Goal: Information Seeking & Learning: Learn about a topic

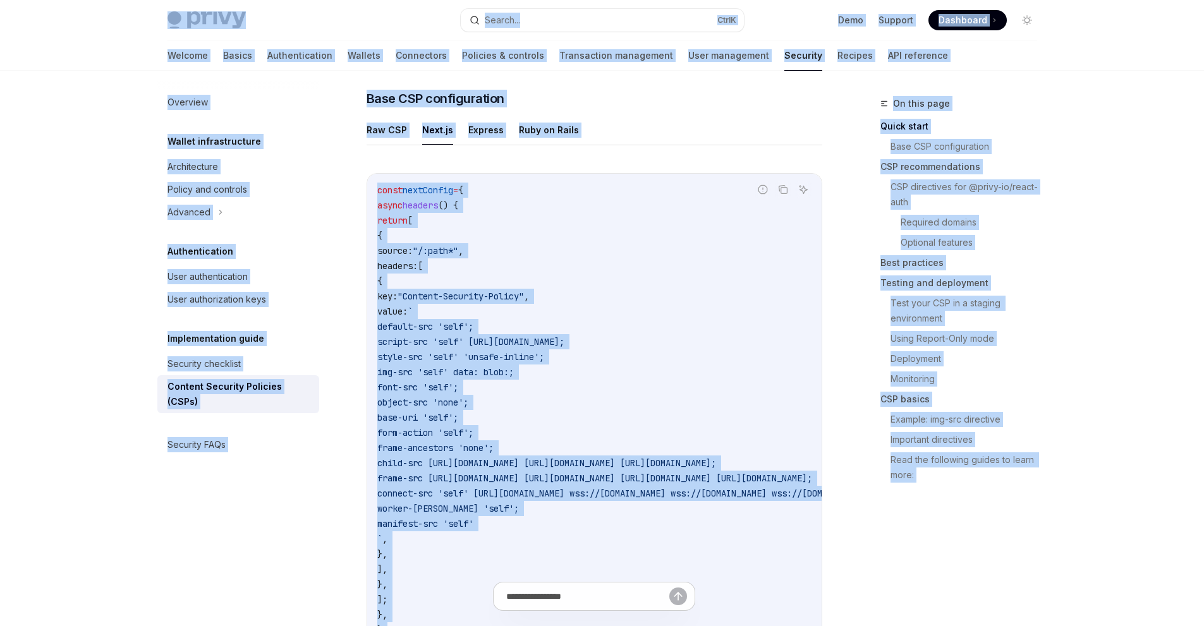
scroll to position [310, 0]
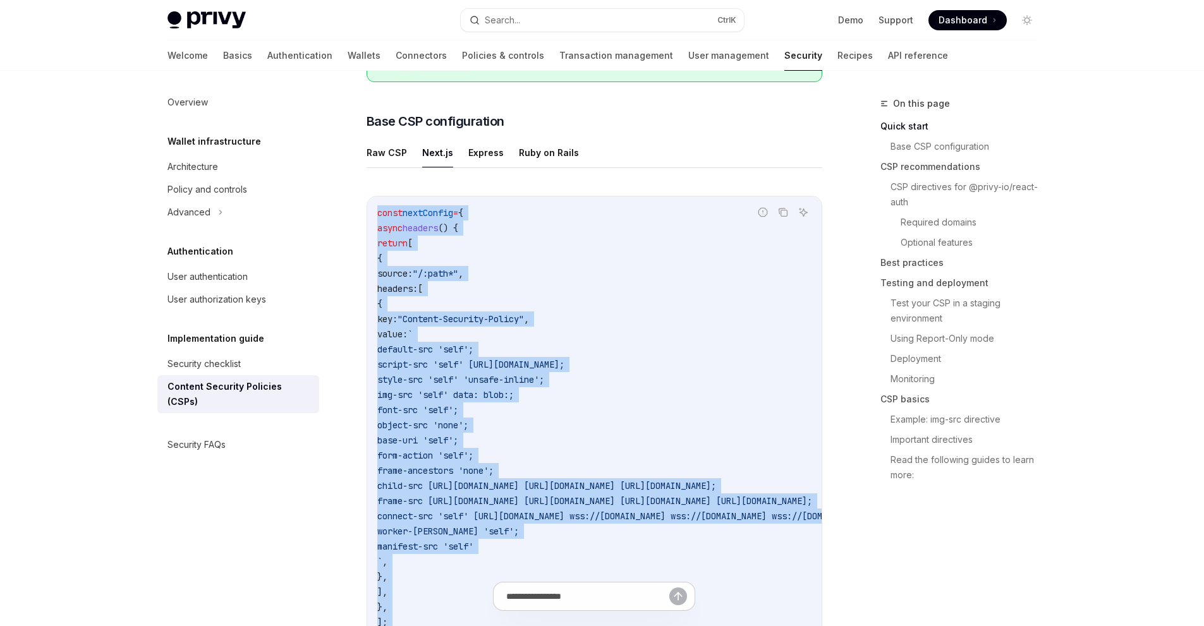
drag, startPoint x: 388, startPoint y: 454, endPoint x: 362, endPoint y: 204, distance: 252.3
copy code "const nextConfig = { async headers () { return [ { source: "/:path*" , headers:…"
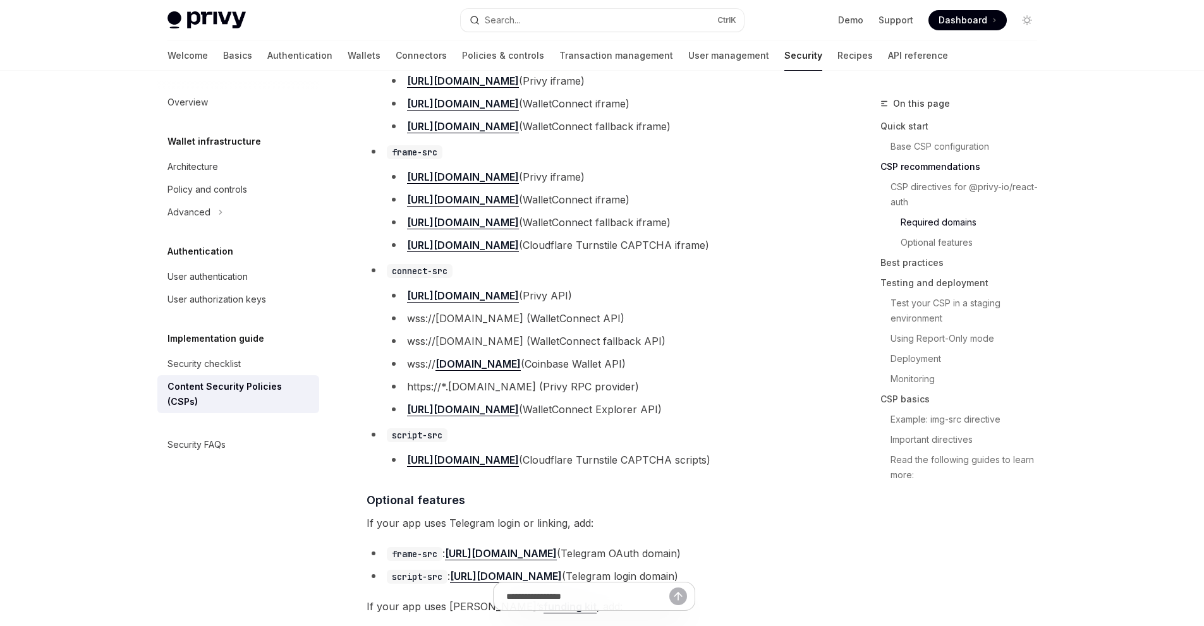
scroll to position [1179, 0]
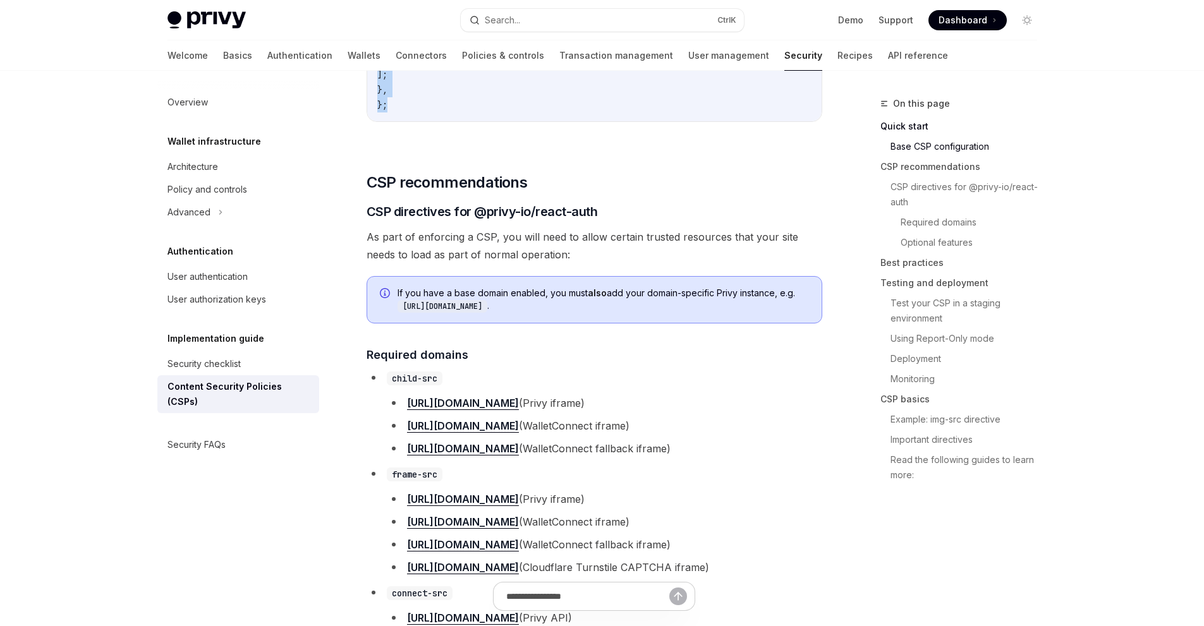
drag, startPoint x: 573, startPoint y: 500, endPoint x: 492, endPoint y: 291, distance: 224.3
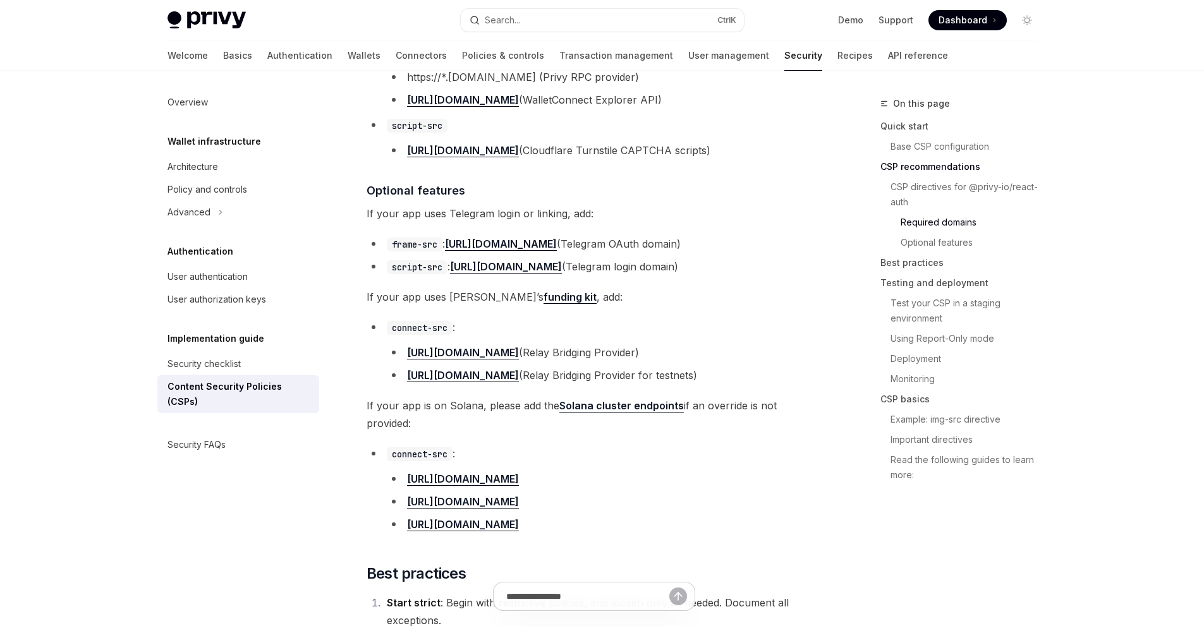
scroll to position [1553, 0]
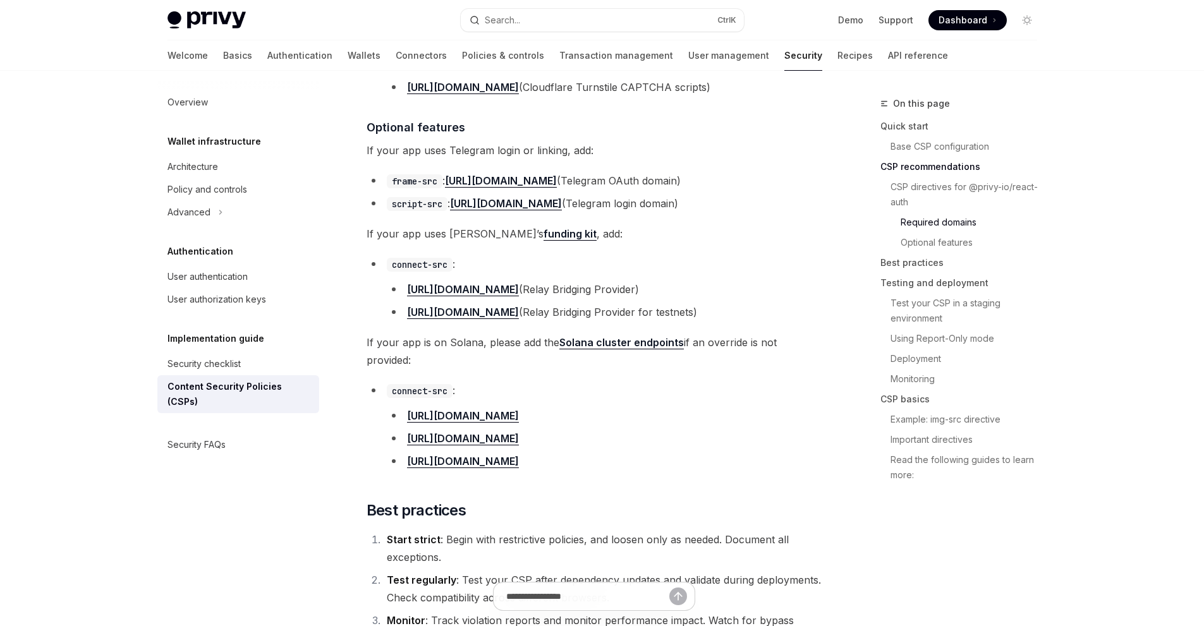
click at [752, 453] on ul "https://api.mainnet-beta.solana.com https://api.devnet.solana.com https://api.t…" at bounding box center [605, 438] width 436 height 63
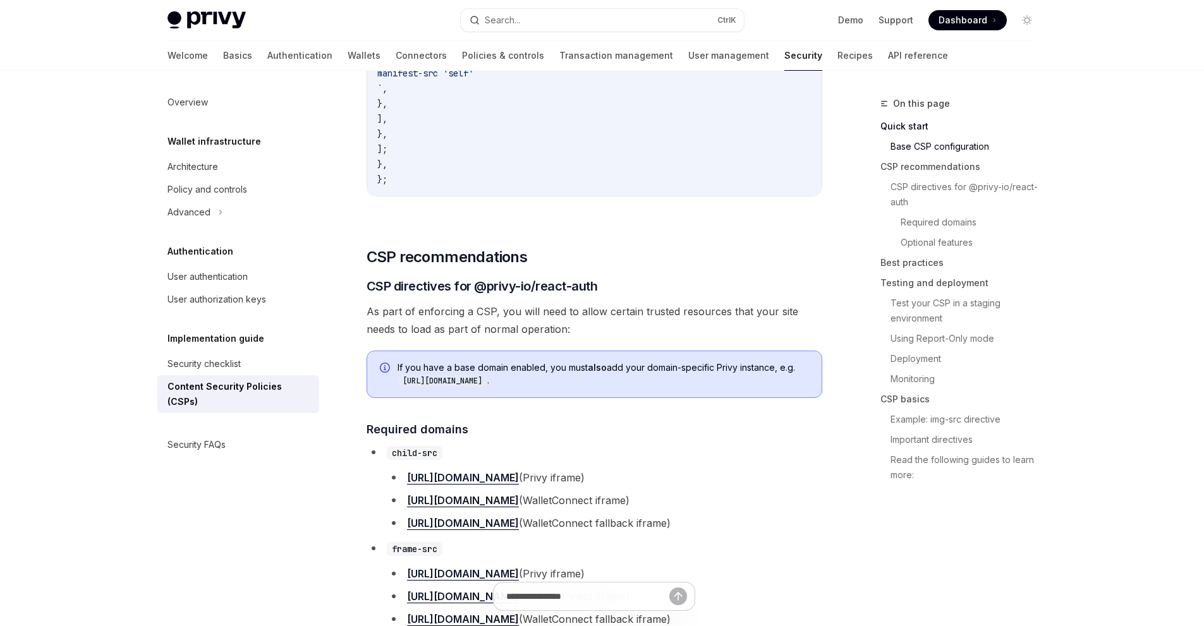
scroll to position [697, 0]
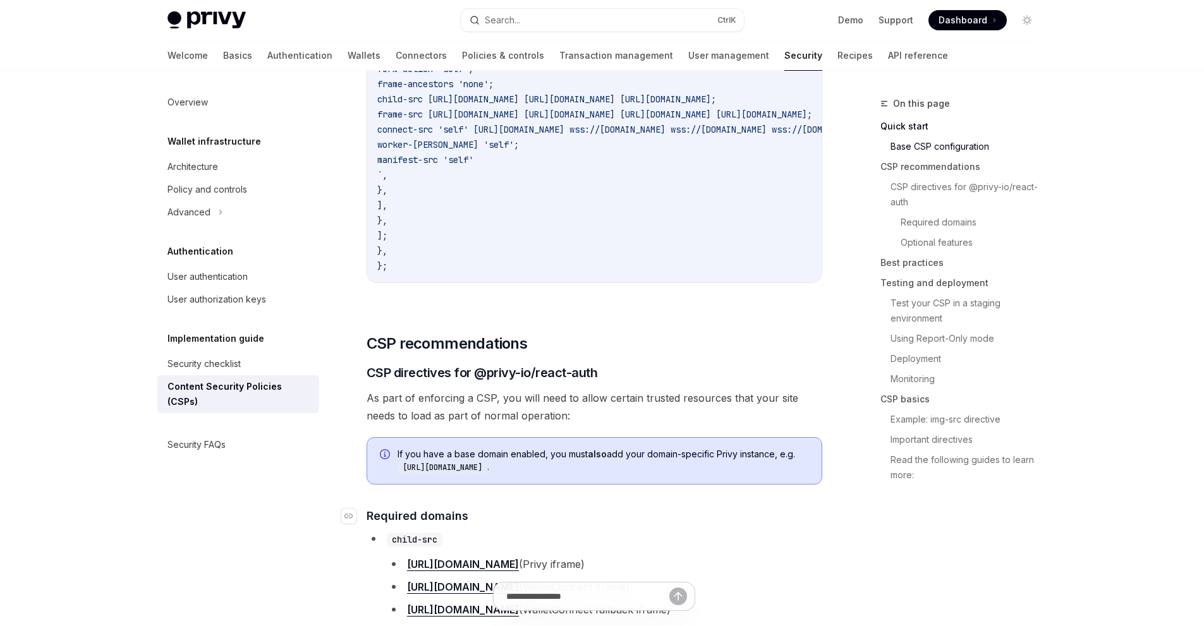
drag, startPoint x: 602, startPoint y: 475, endPoint x: 367, endPoint y: 524, distance: 240.2
copy div "Required domains child-src https://auth.privy.io (Privy iframe) https://verify.…"
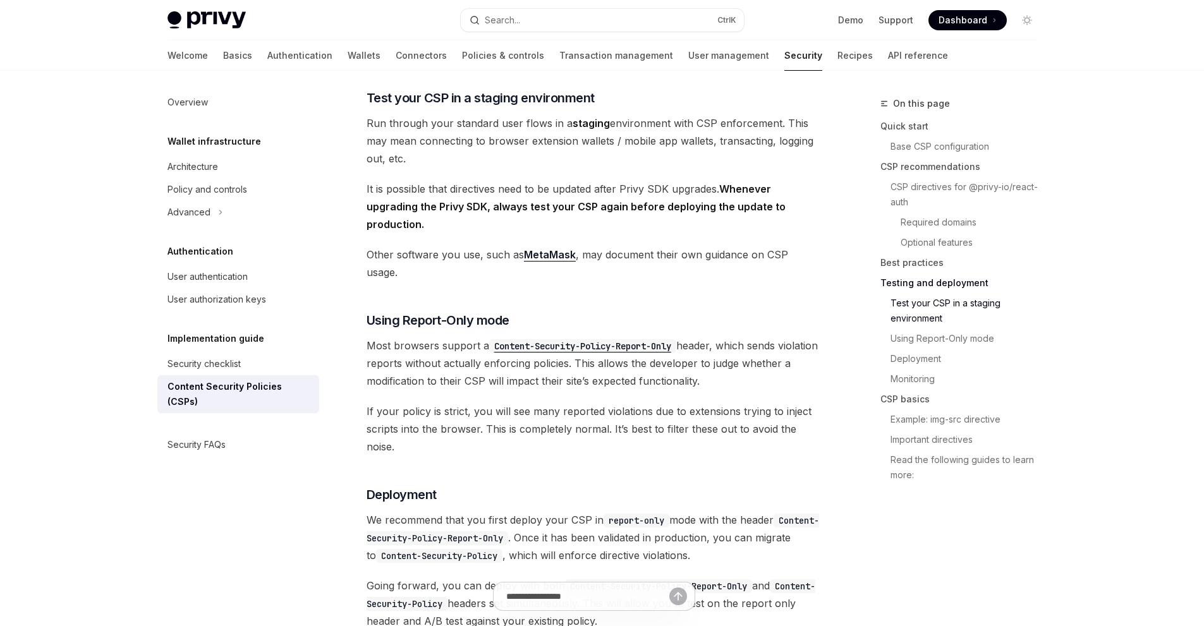
scroll to position [2466, 0]
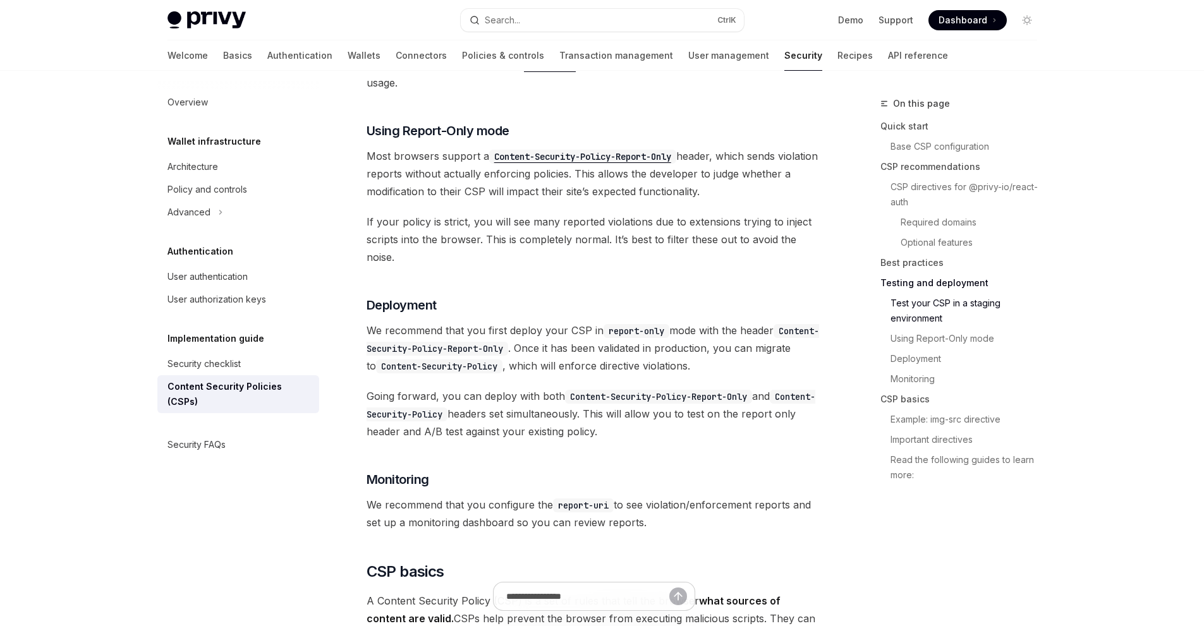
drag, startPoint x: 519, startPoint y: 272, endPoint x: 448, endPoint y: 307, distance: 79.1
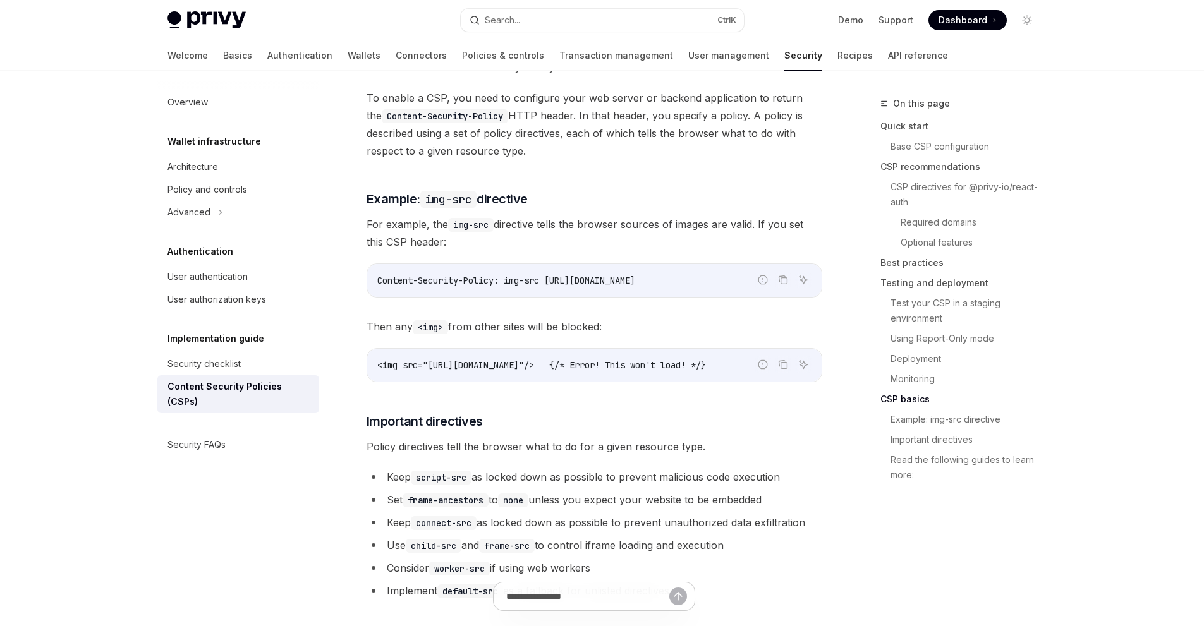
scroll to position [3225, 0]
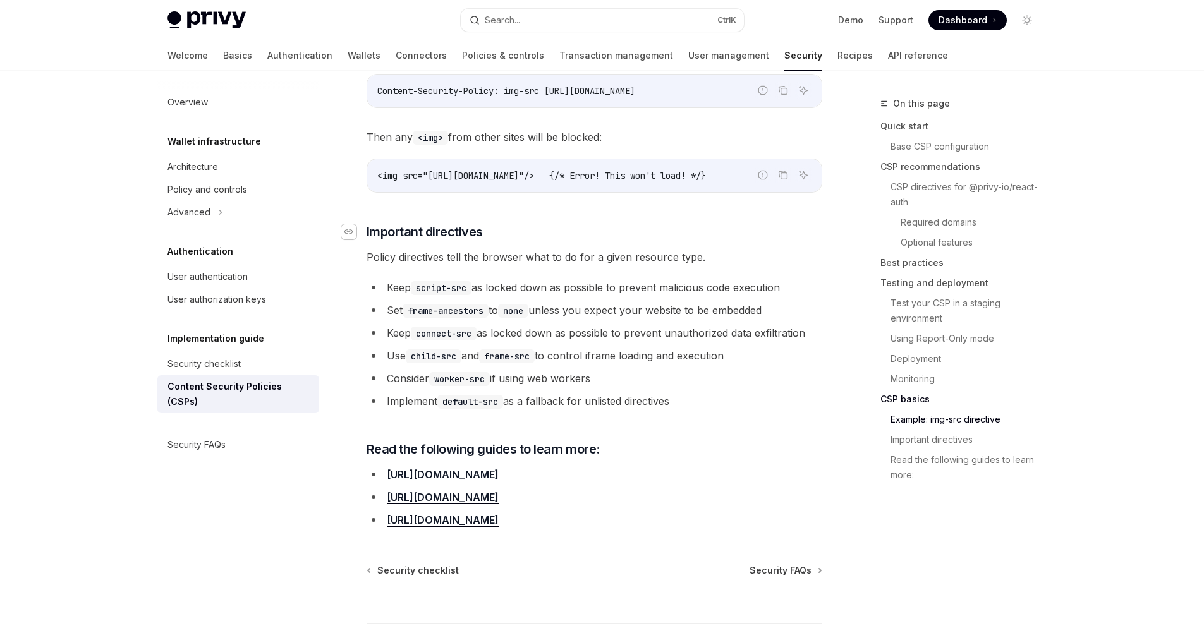
drag, startPoint x: 694, startPoint y: 394, endPoint x: 355, endPoint y: 217, distance: 382.8
copy div "​ Important directives Policy directives tell the browser what to do for a give…"
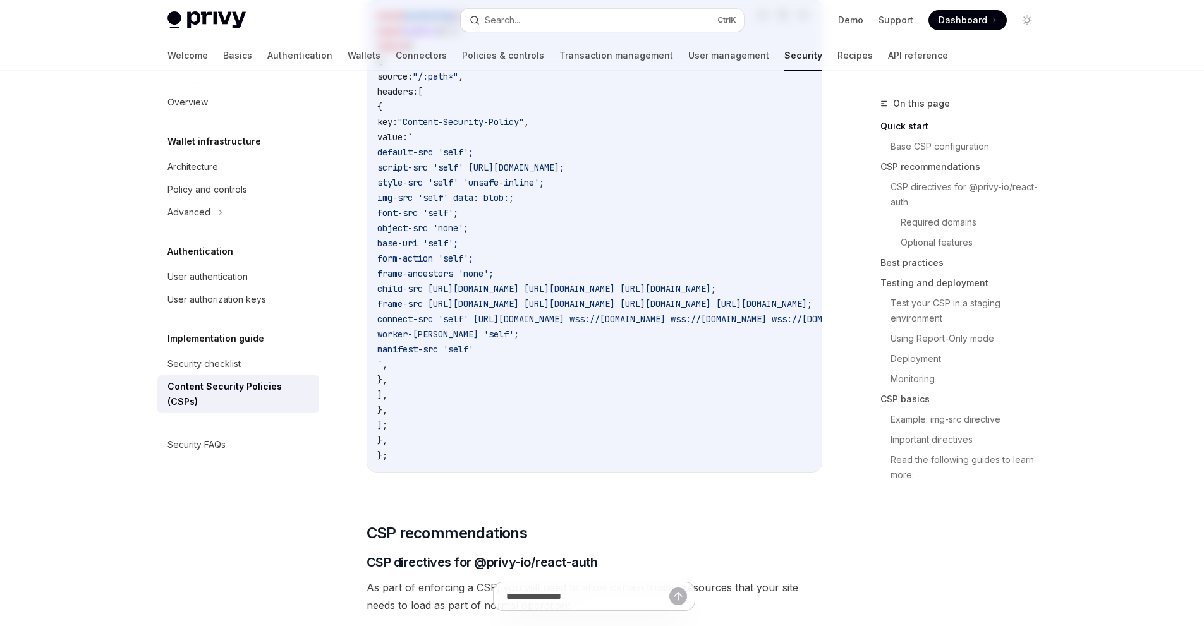
scroll to position [0, 0]
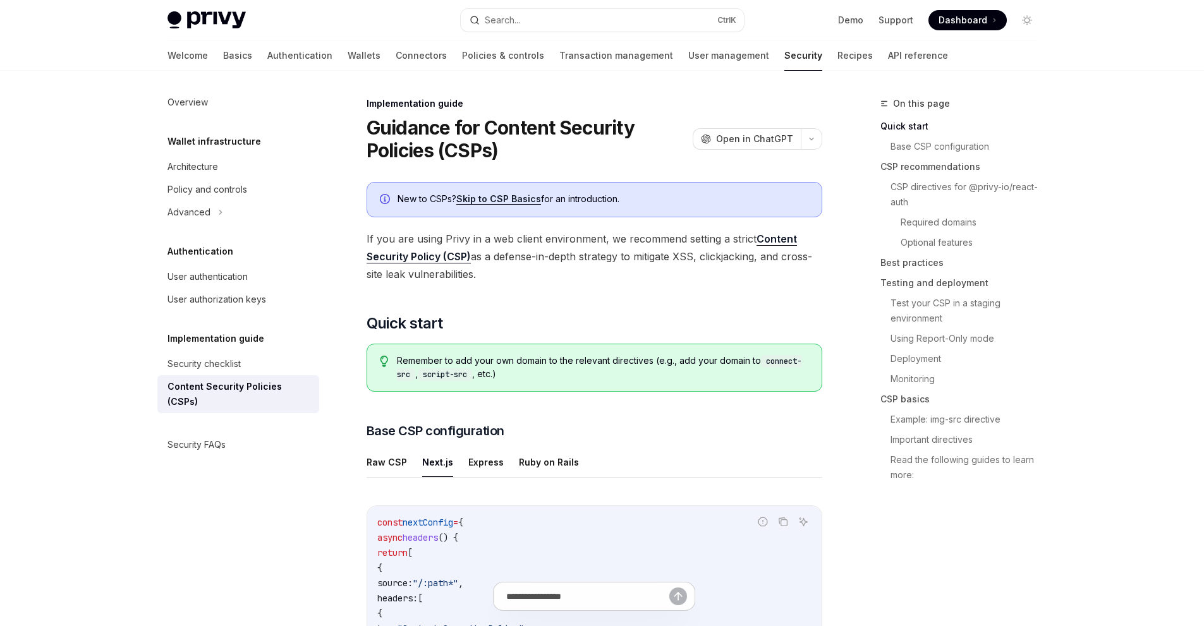
click at [966, 21] on span "Dashboard" at bounding box center [963, 20] width 49 height 13
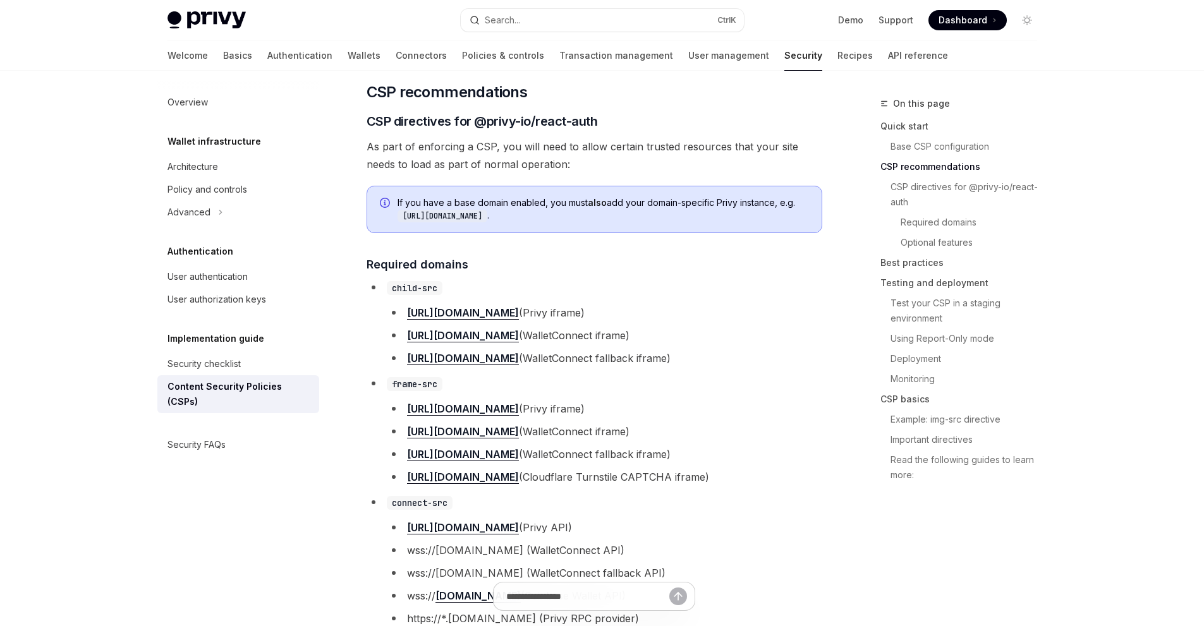
click at [961, 6] on div "Privy Docs home page Search... Ctrl K Demo Support Dashboard Dashboard Search..." at bounding box center [603, 20] width 870 height 40
click at [908, 23] on link "Support" at bounding box center [896, 20] width 35 height 13
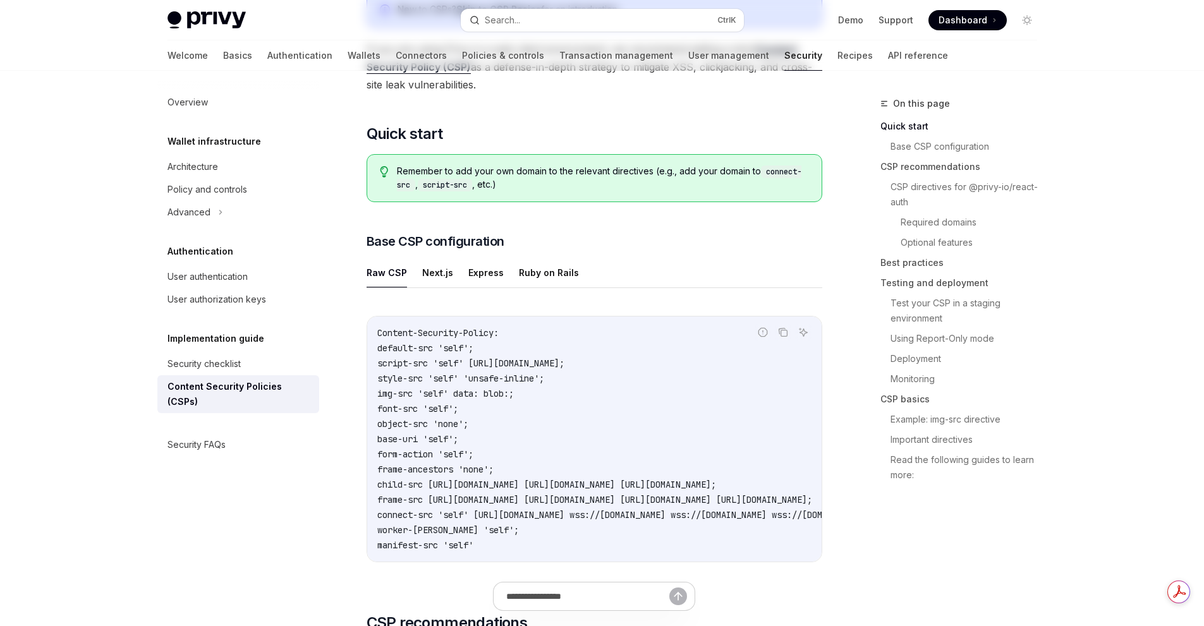
scroll to position [253, 0]
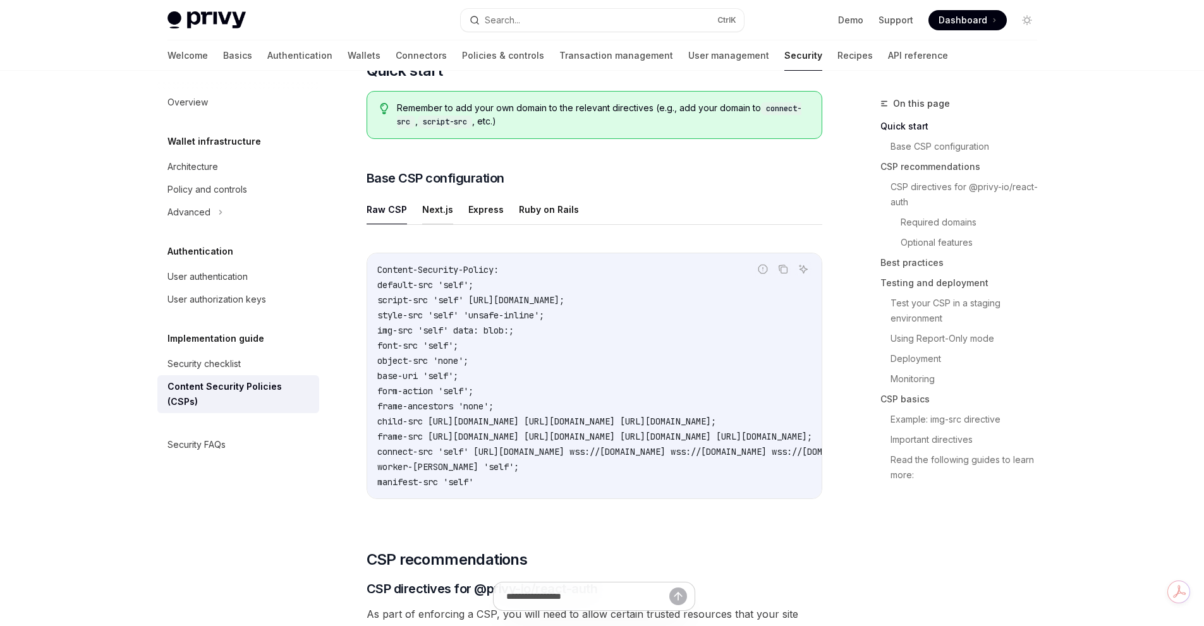
click at [441, 214] on button "Next.js" at bounding box center [437, 210] width 31 height 30
type textarea "*"
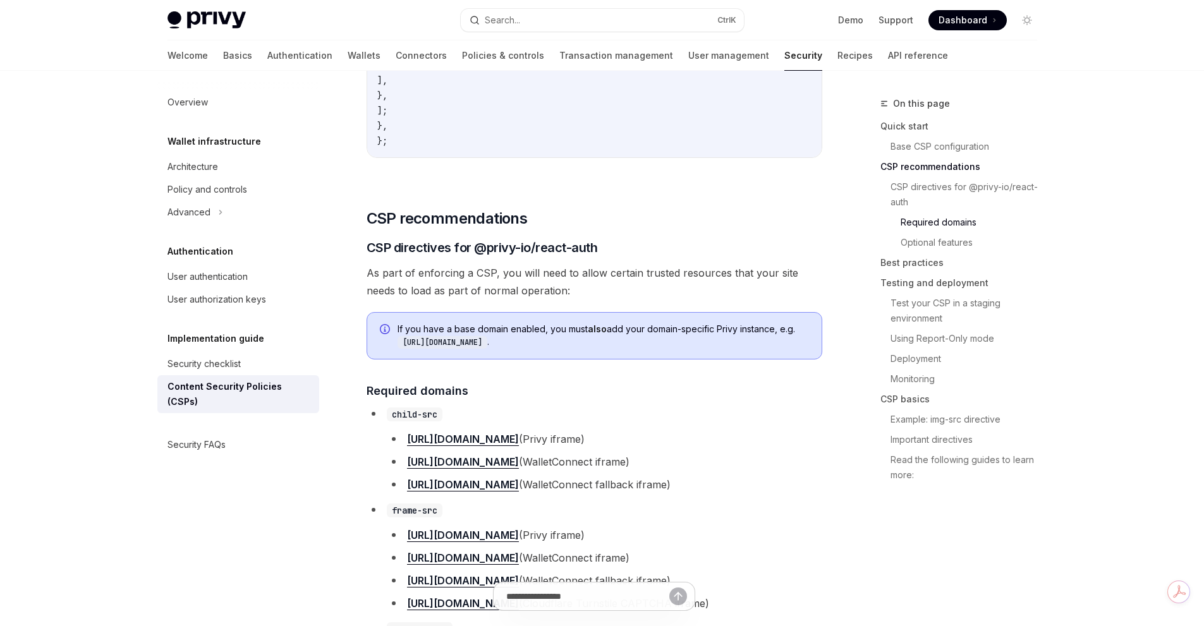
scroll to position [885, 0]
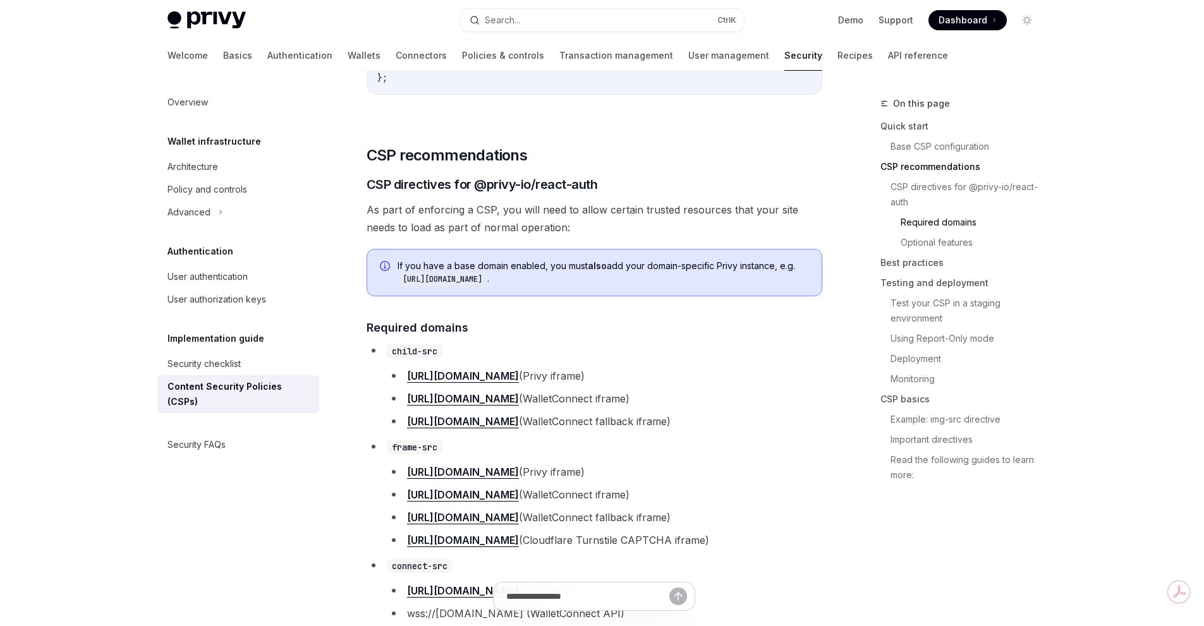
drag, startPoint x: 437, startPoint y: 217, endPoint x: 428, endPoint y: 223, distance: 10.9
click at [428, 223] on span "As part of enforcing a CSP, you will need to allow certain trusted resources th…" at bounding box center [595, 218] width 456 height 35
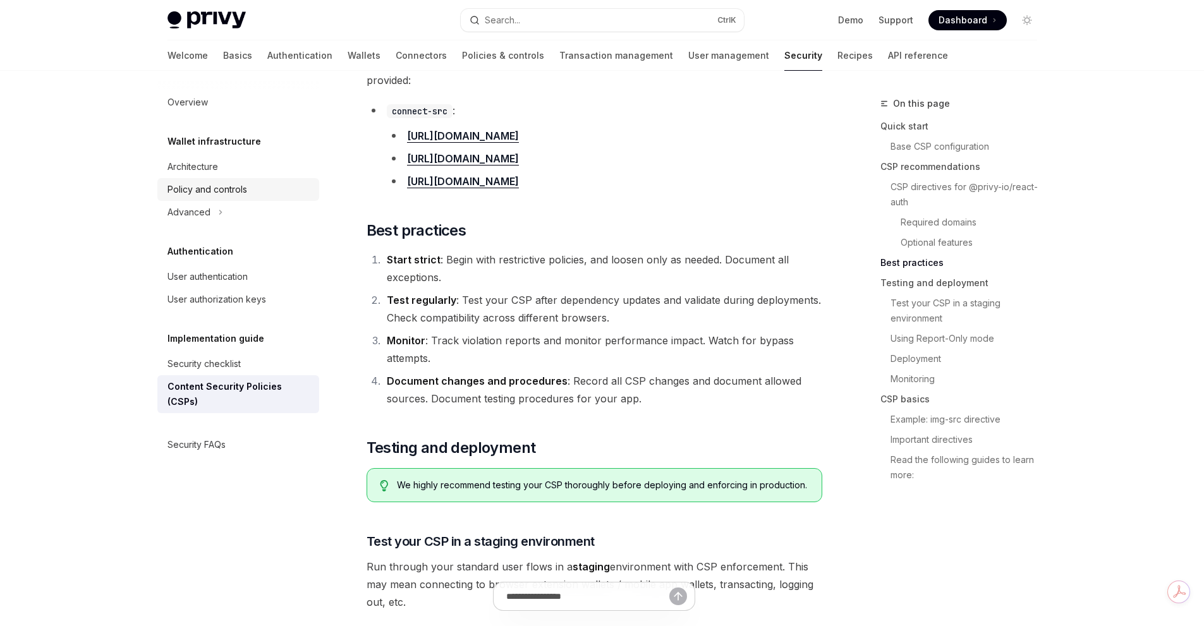
scroll to position [1959, 0]
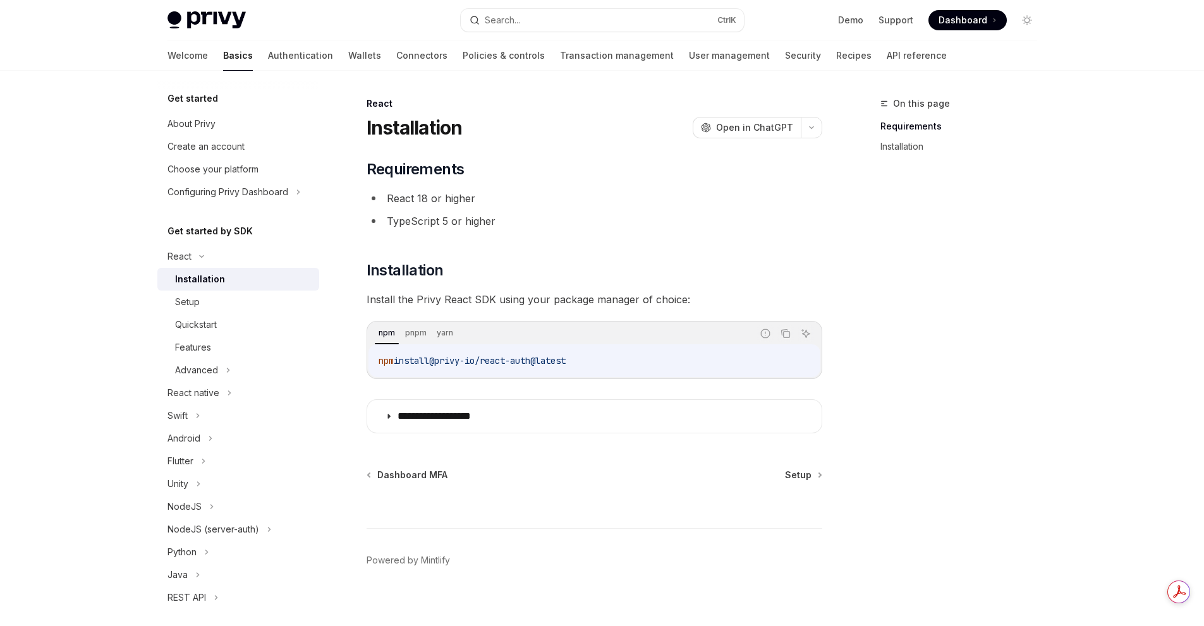
scroll to position [11, 0]
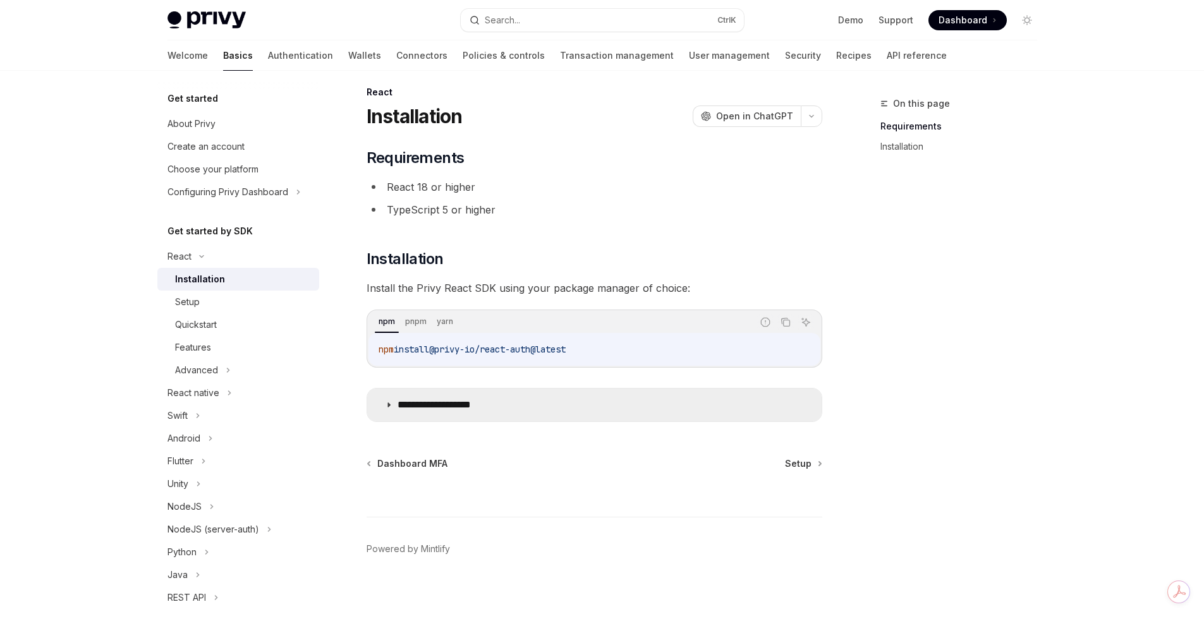
click at [457, 405] on p "**********" at bounding box center [450, 405] width 105 height 13
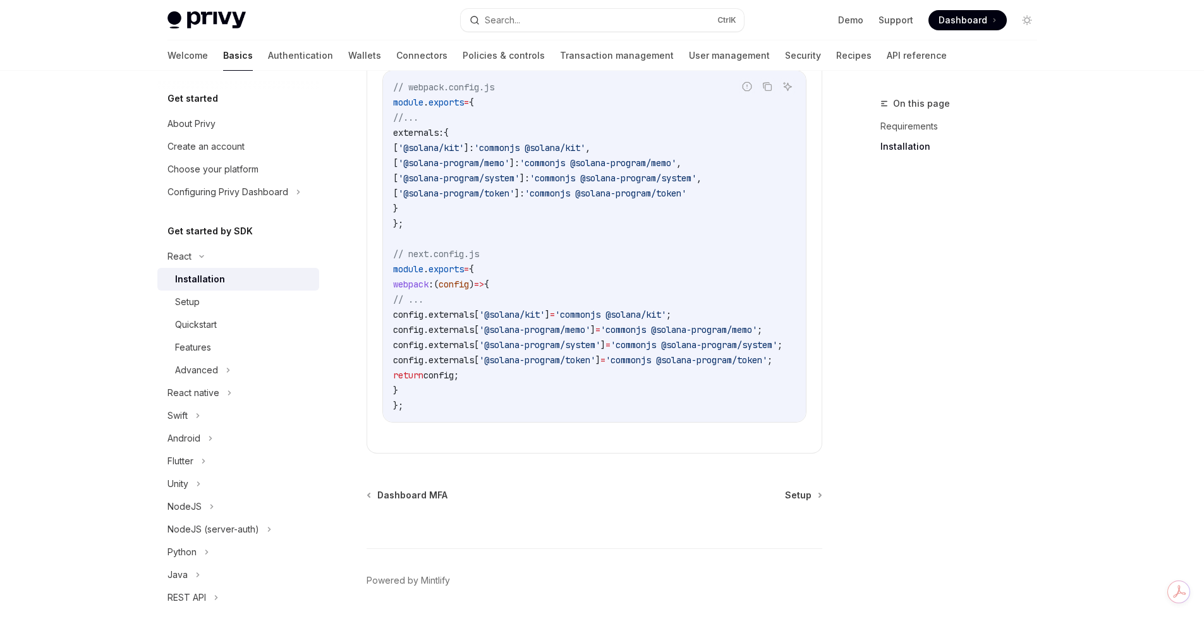
scroll to position [391, 0]
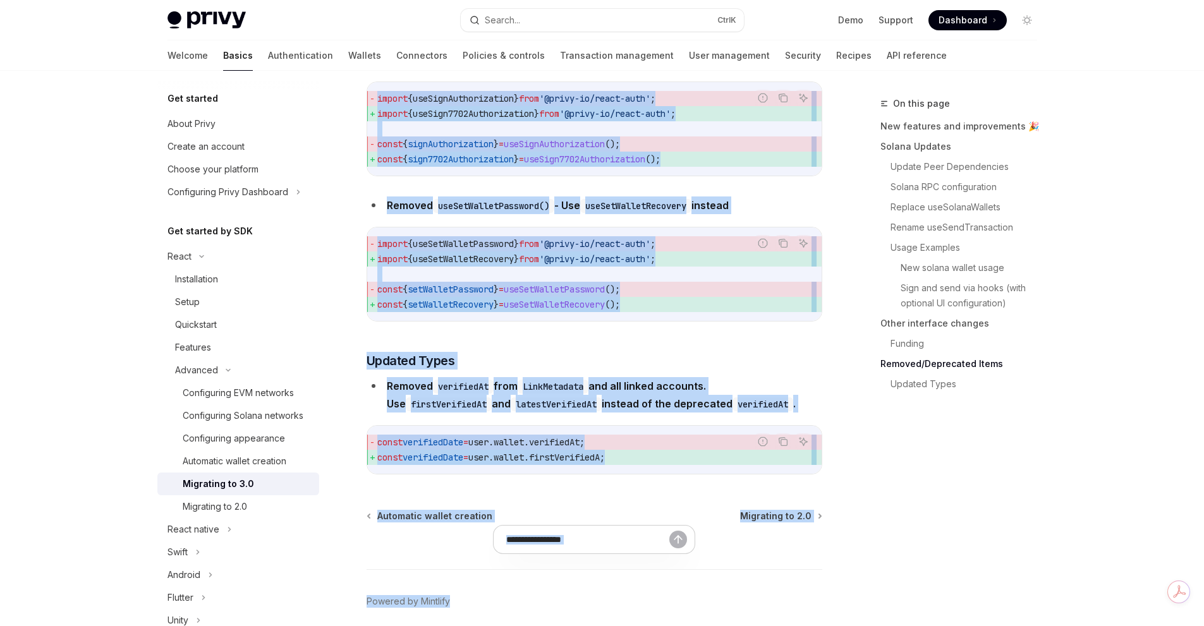
scroll to position [5575, 0]
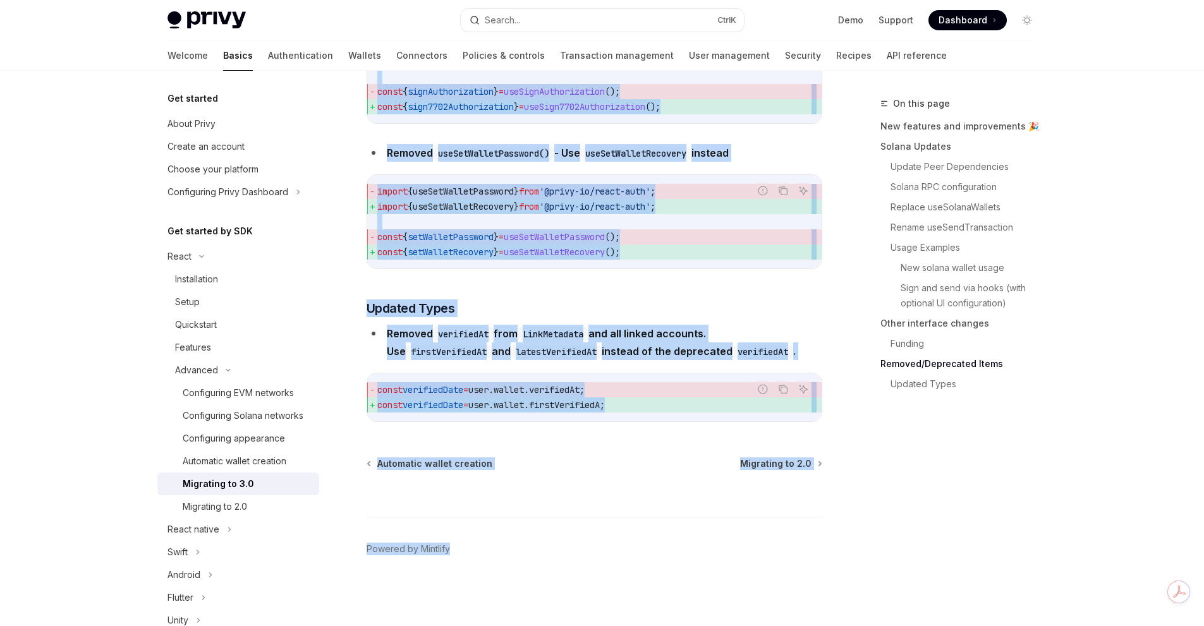
drag, startPoint x: 370, startPoint y: 127, endPoint x: 738, endPoint y: 401, distance: 458.5
copy div "**********"
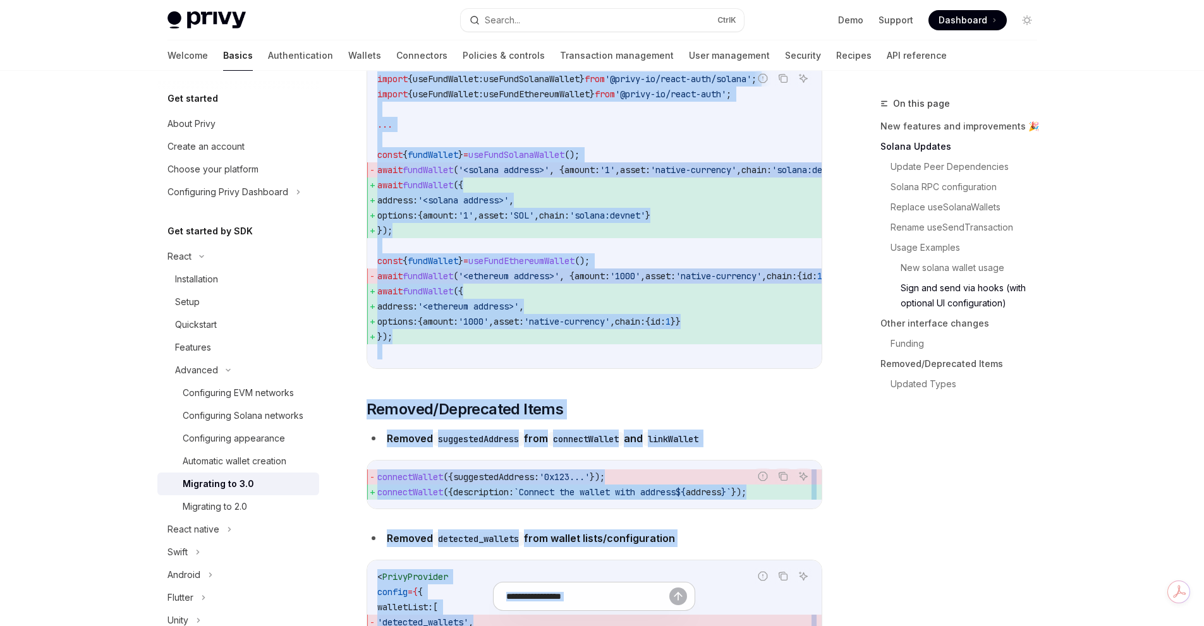
scroll to position [3982, 0]
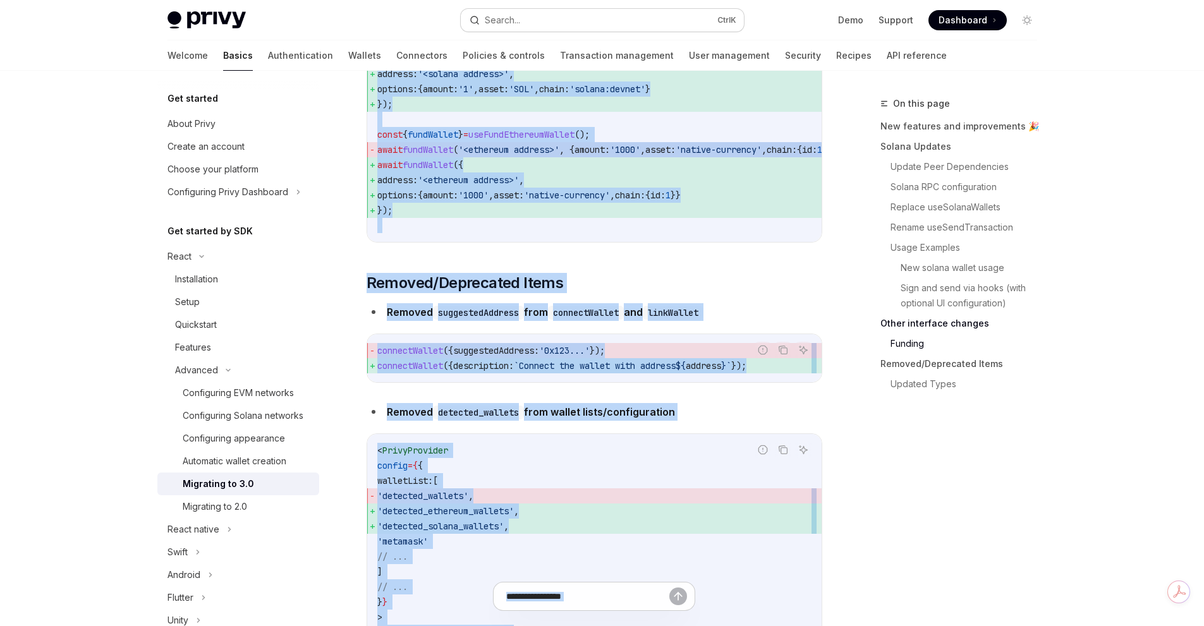
click at [515, 28] on button "Search... Ctrl K" at bounding box center [602, 20] width 283 height 23
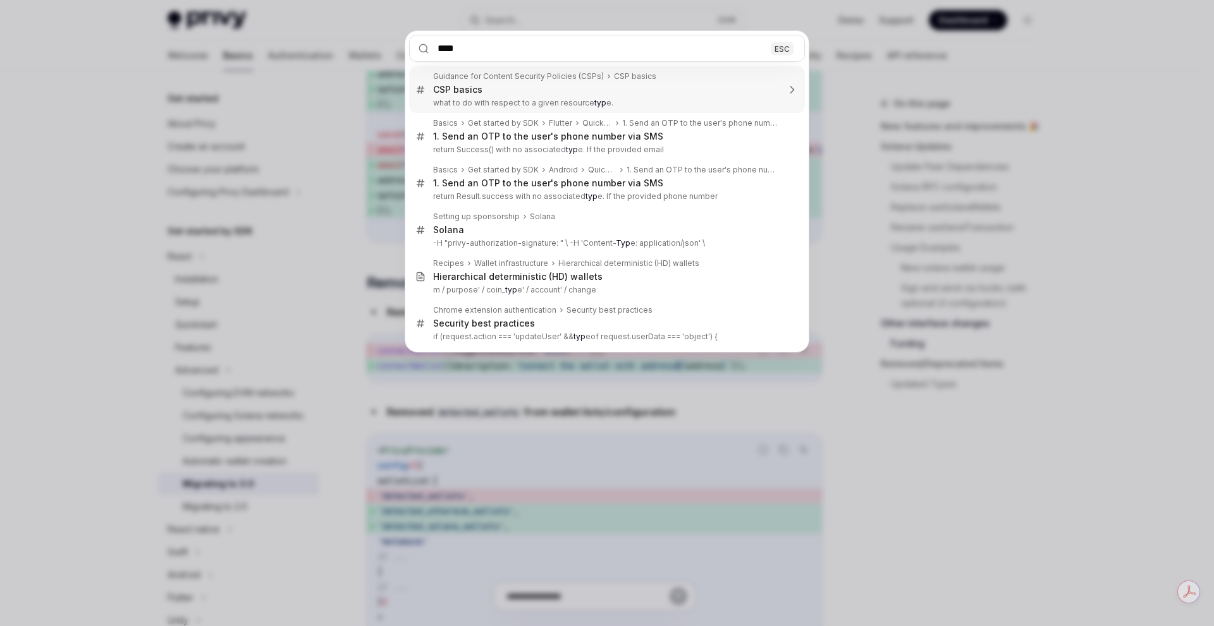
type input "*****"
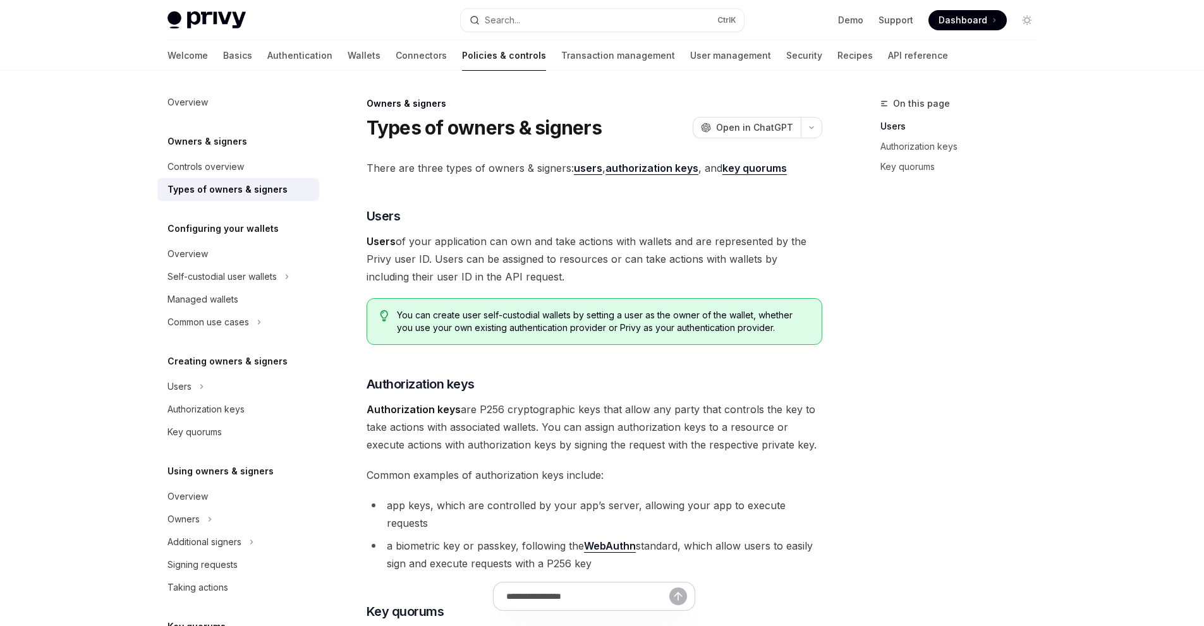
type textarea "*"
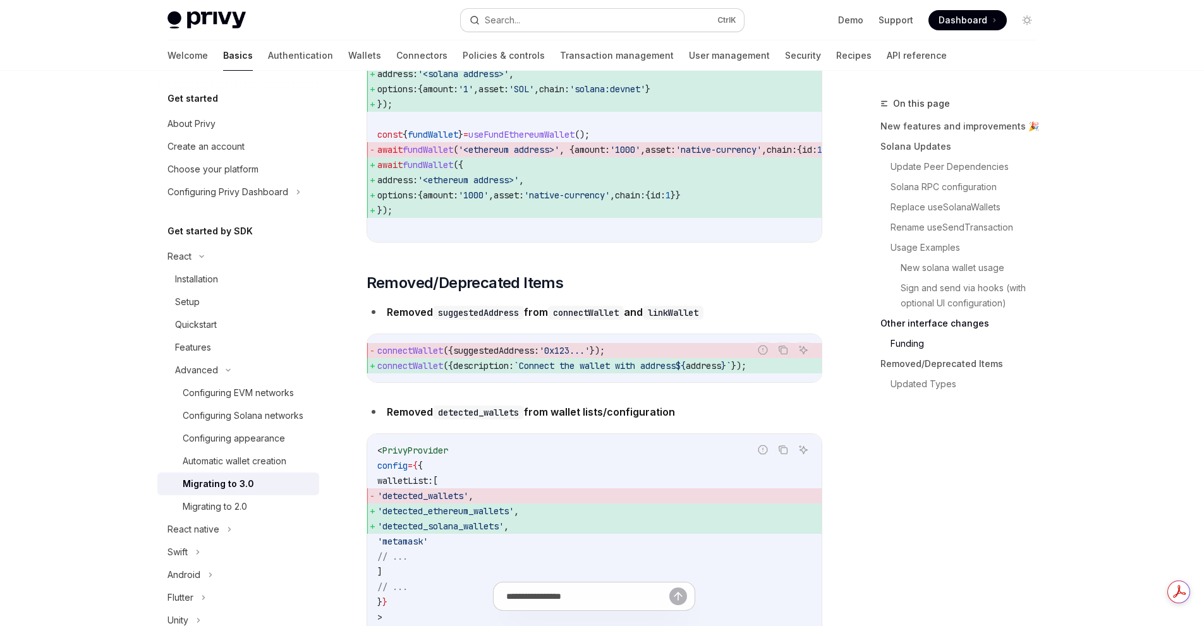
click at [558, 20] on button "Search... Ctrl K" at bounding box center [602, 20] width 283 height 23
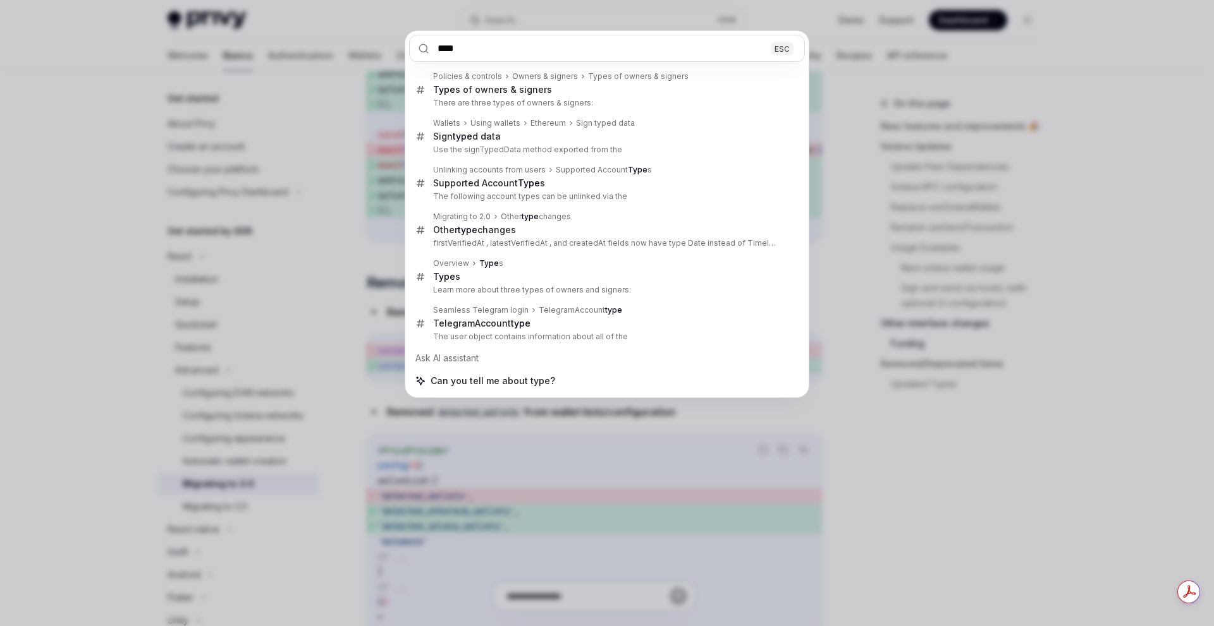
type input "****"
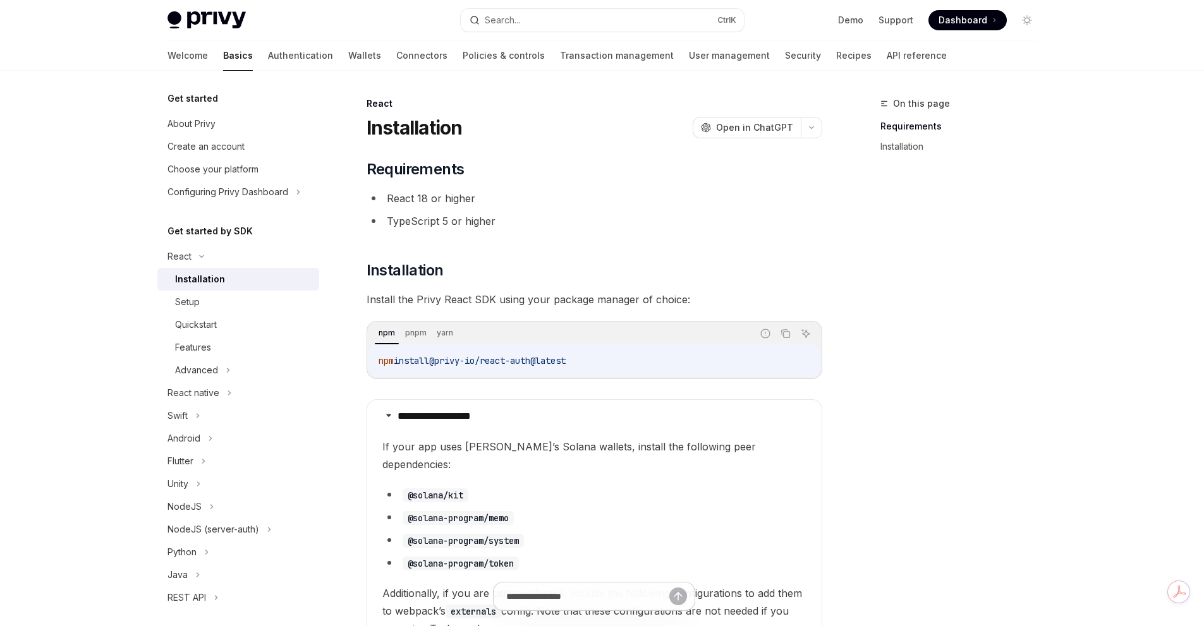
scroll to position [63, 0]
